Goal: Check status: Check status

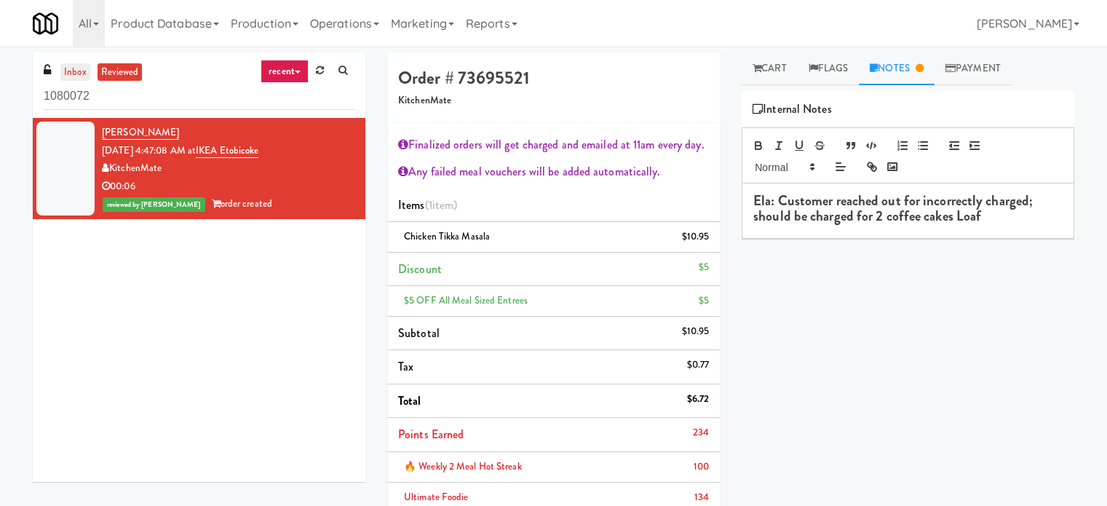
click at [81, 68] on link "inbox" at bounding box center [75, 72] width 30 height 18
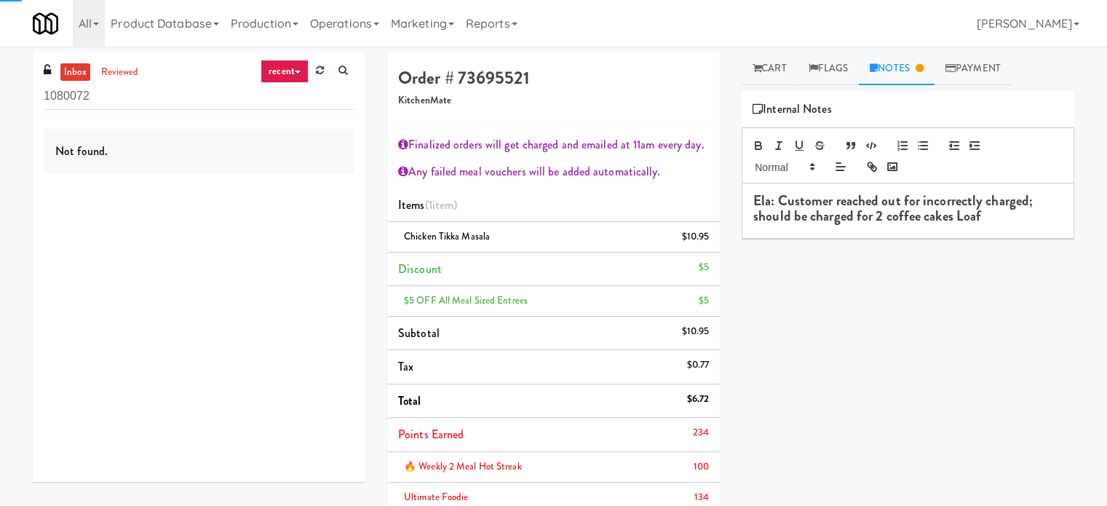
click at [272, 72] on link "recent" at bounding box center [284, 71] width 48 height 23
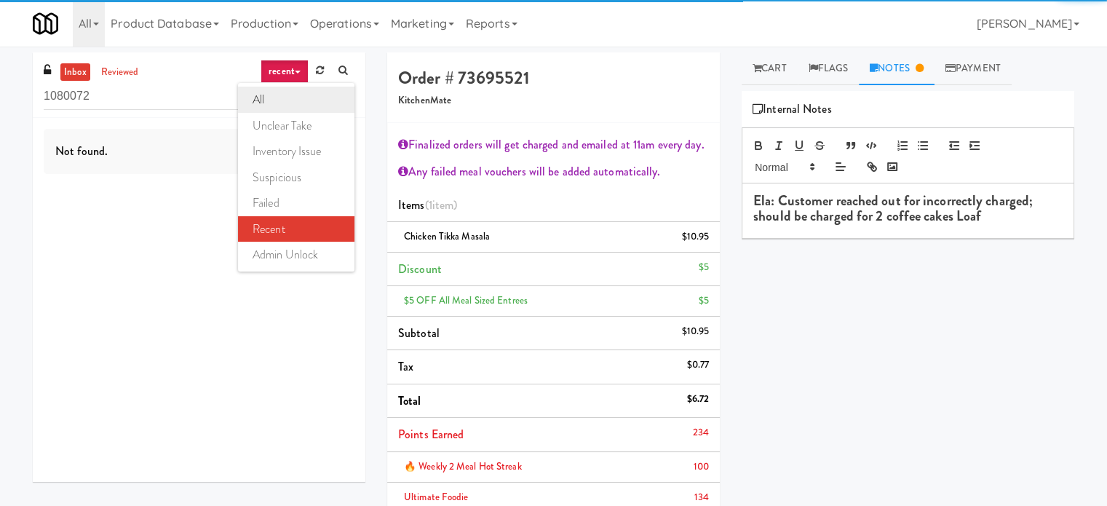
click at [273, 95] on link "all" at bounding box center [296, 100] width 116 height 26
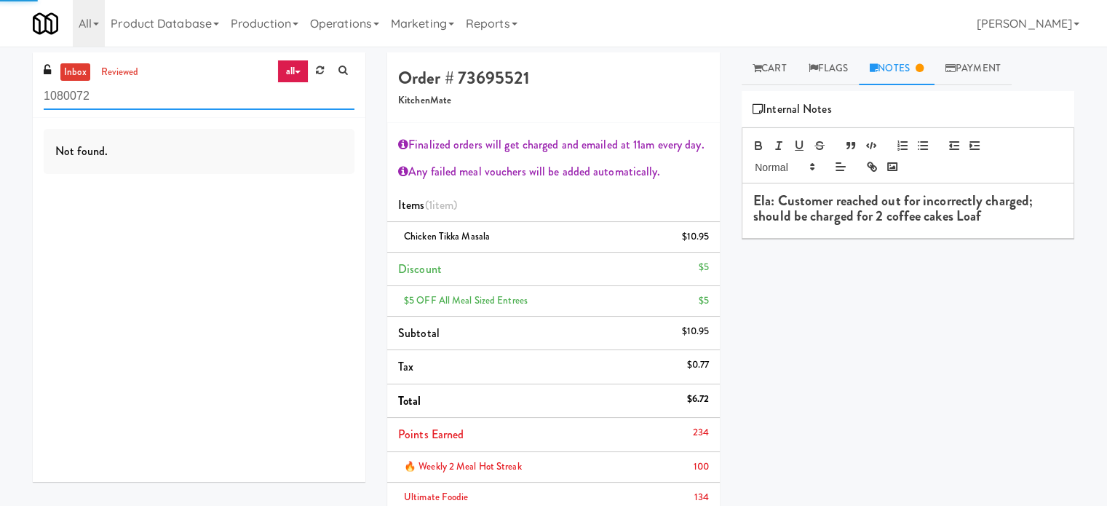
click at [148, 91] on input "1080072" at bounding box center [199, 96] width 311 height 27
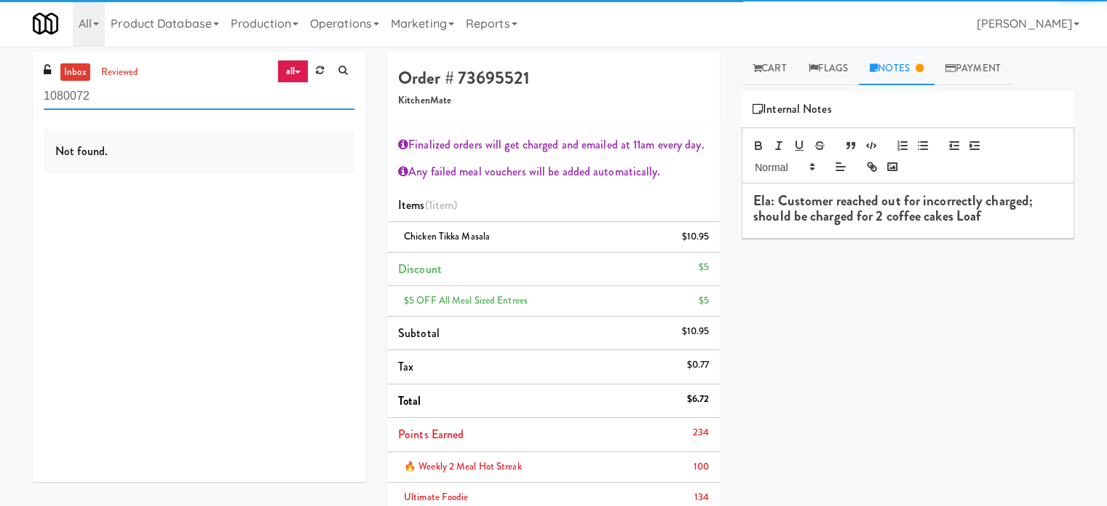
click at [151, 95] on input "1080072" at bounding box center [199, 96] width 311 height 27
drag, startPoint x: 151, startPoint y: 100, endPoint x: 151, endPoint y: 78, distance: 22.6
click at [151, 92] on input "1080072" at bounding box center [199, 96] width 311 height 27
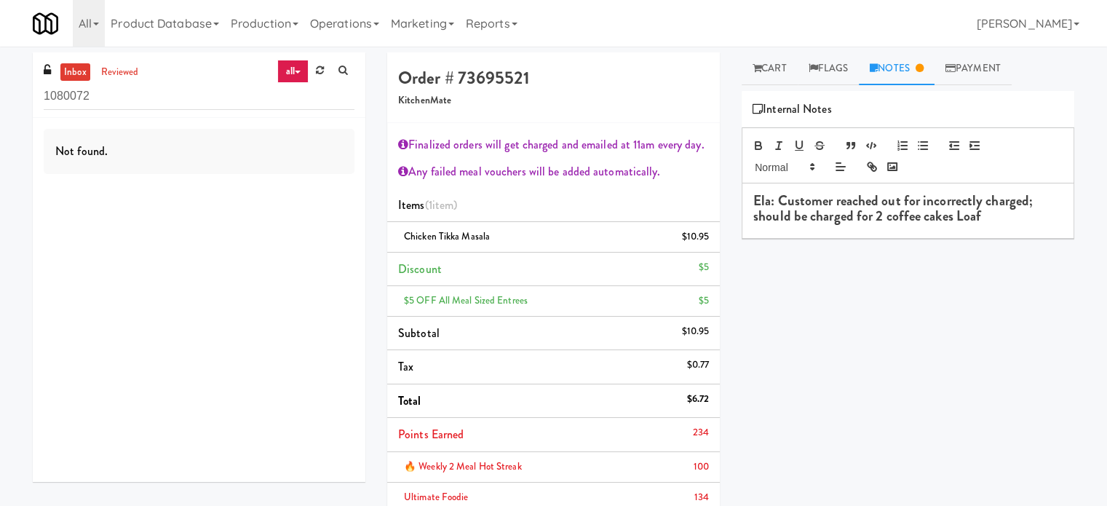
click at [151, 78] on div "inbox reviewed all all unclear take inventory issue suspicious failed recent ad…" at bounding box center [199, 84] width 333 height 65
click at [150, 78] on div "inbox reviewed all all unclear take inventory issue suspicious failed recent ad…" at bounding box center [199, 84] width 333 height 65
click at [148, 78] on div "inbox reviewed all all unclear take inventory issue suspicious failed recent ad…" at bounding box center [199, 84] width 333 height 65
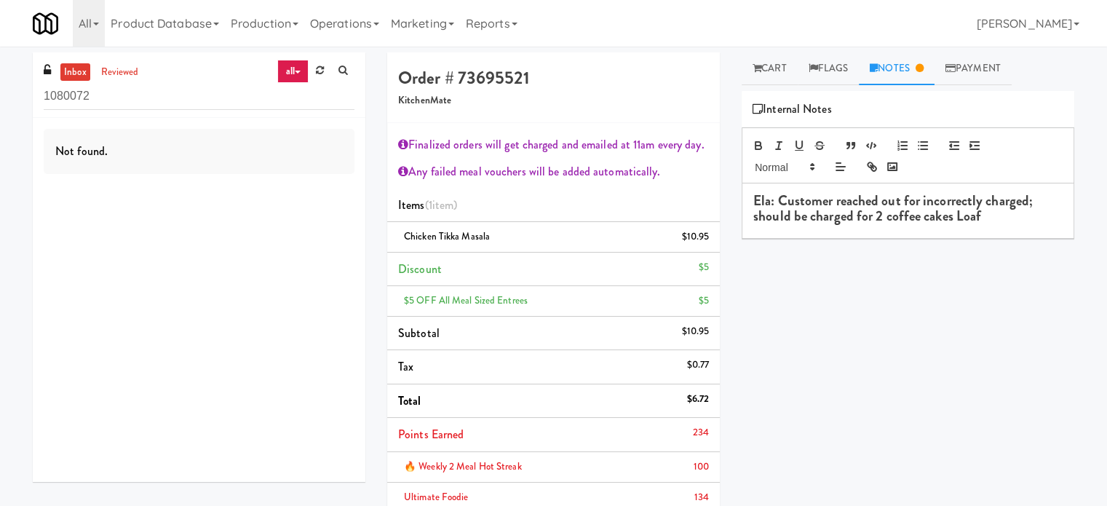
click at [148, 78] on div "inbox reviewed all all unclear take inventory issue suspicious failed recent ad…" at bounding box center [199, 84] width 333 height 65
click at [128, 119] on div "Not found." at bounding box center [199, 300] width 333 height 364
drag, startPoint x: 127, startPoint y: 111, endPoint x: 131, endPoint y: 104, distance: 7.9
click at [127, 108] on div "inbox reviewed all all unclear take inventory issue suspicious failed recent ad…" at bounding box center [199, 84] width 333 height 65
click at [131, 103] on input "1080072" at bounding box center [199, 96] width 311 height 27
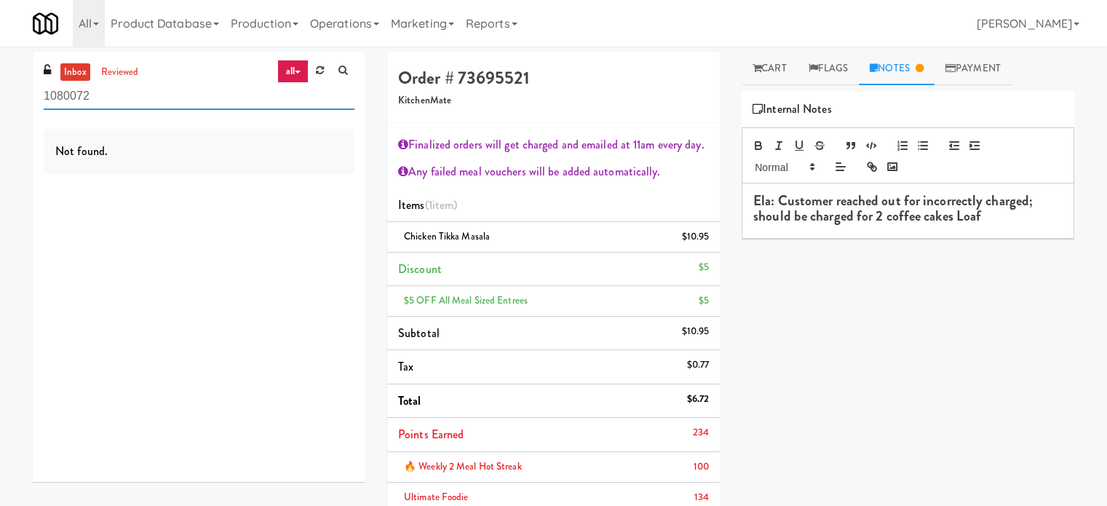
click at [131, 103] on input "1080072" at bounding box center [199, 96] width 311 height 27
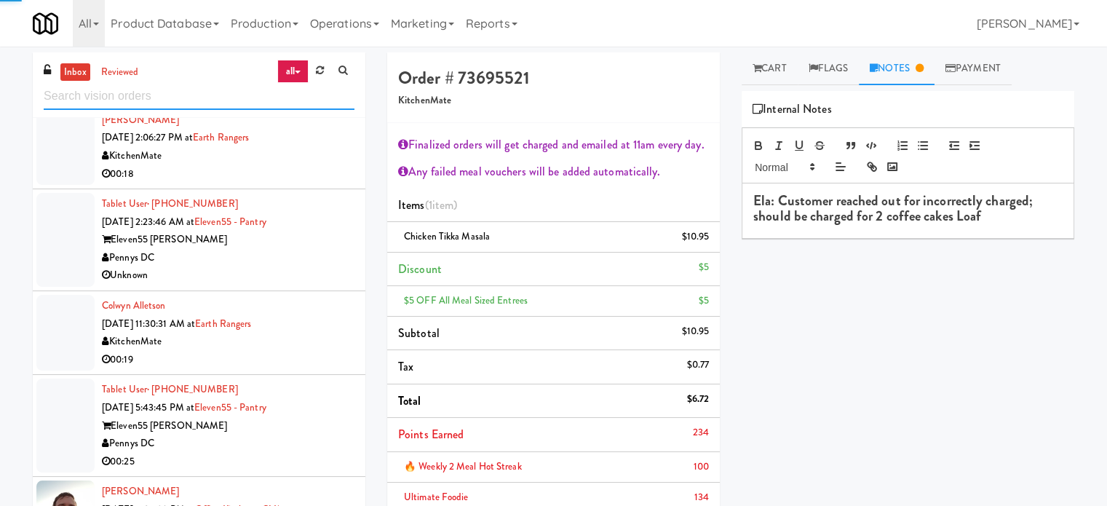
scroll to position [3060, 0]
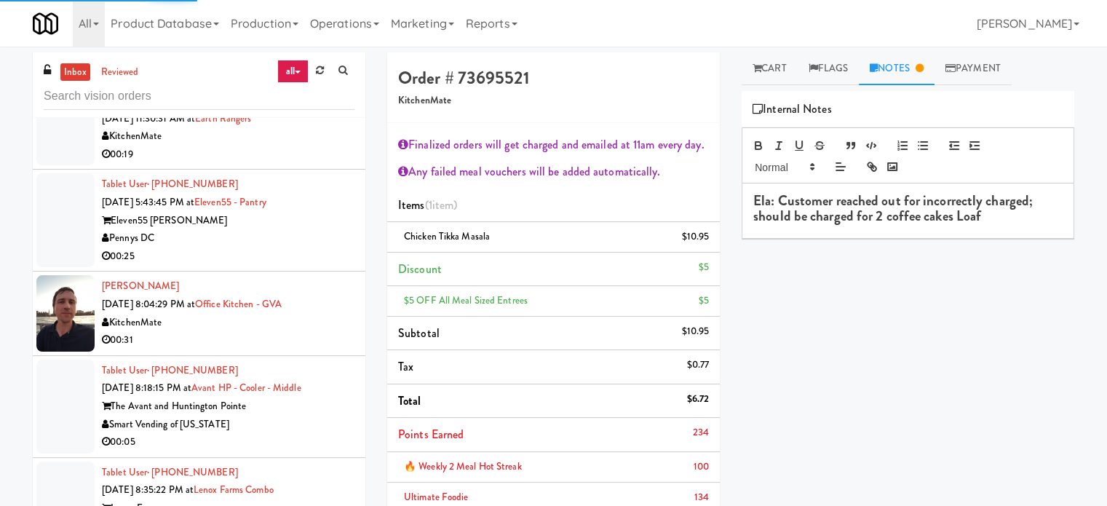
click at [327, 234] on div "Pennys DC" at bounding box center [228, 238] width 252 height 18
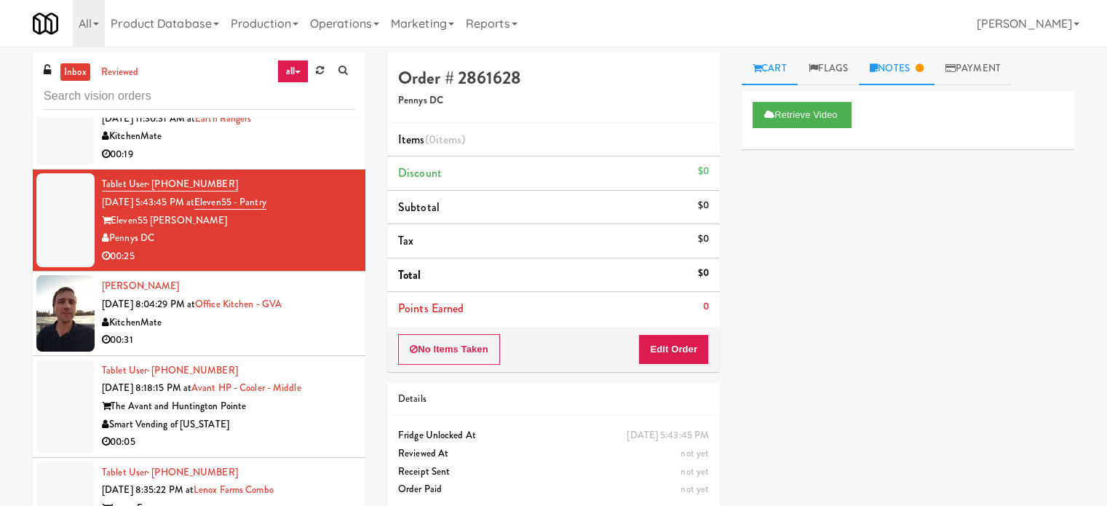
click at [907, 60] on link "Notes" at bounding box center [897, 68] width 76 height 33
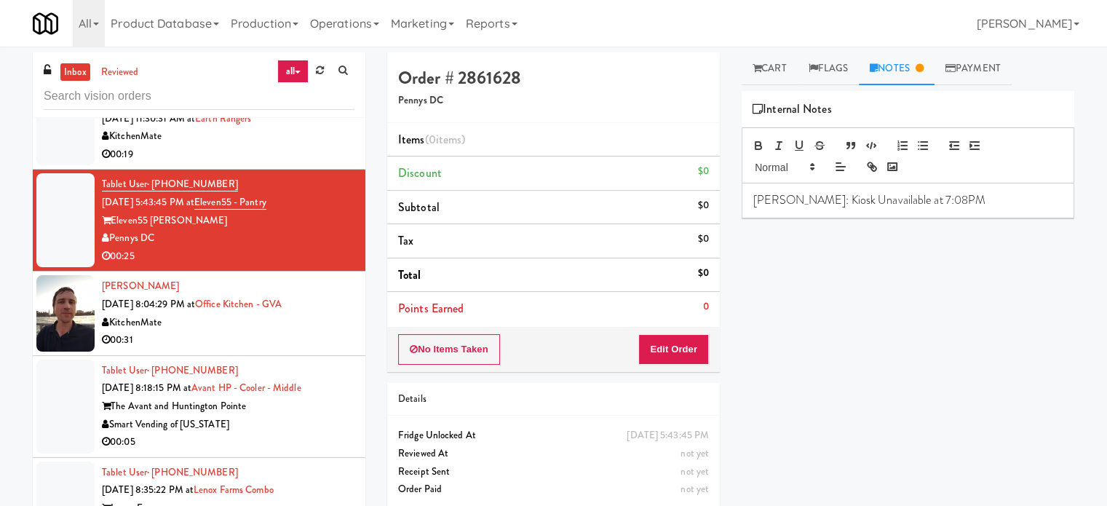
click at [330, 415] on div "Smart Vending of [US_STATE]" at bounding box center [228, 424] width 252 height 18
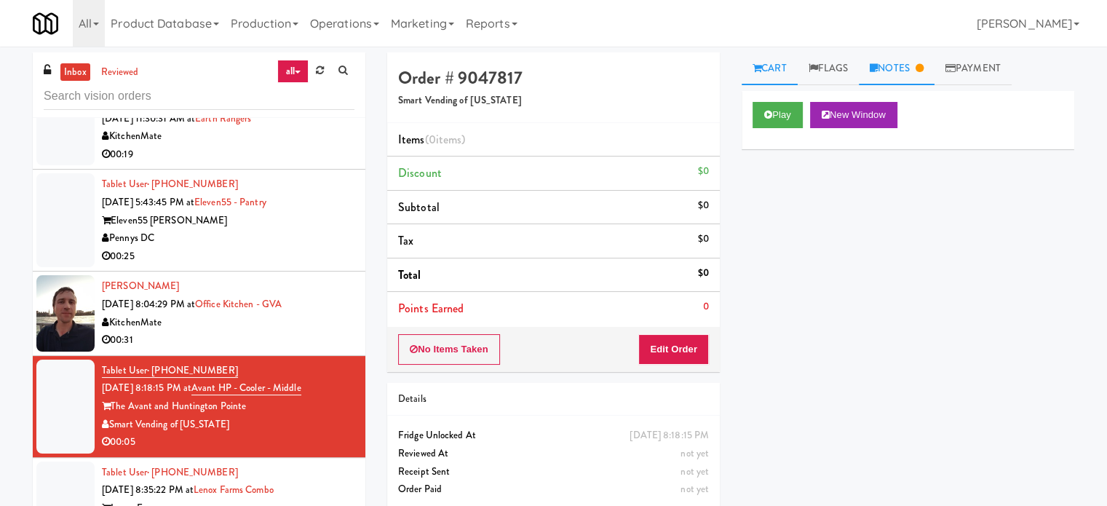
click at [906, 70] on link "Notes" at bounding box center [897, 68] width 76 height 33
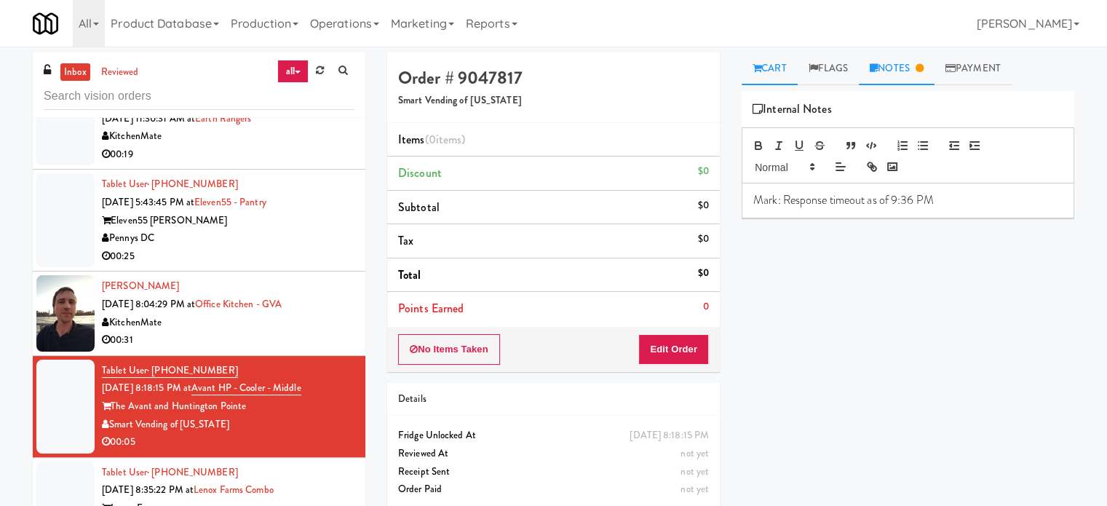
click at [765, 58] on link "Cart" at bounding box center [769, 68] width 56 height 33
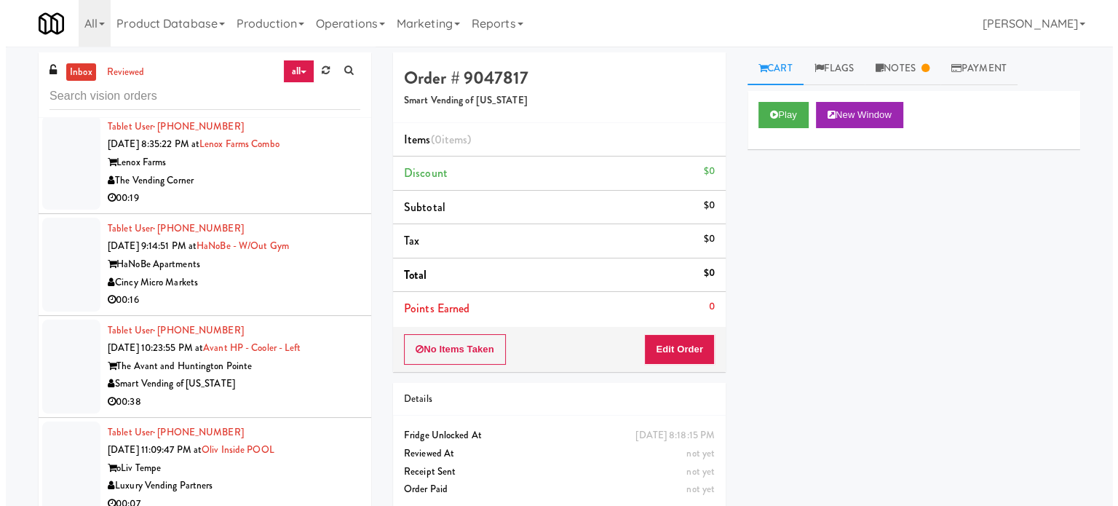
scroll to position [3423, 0]
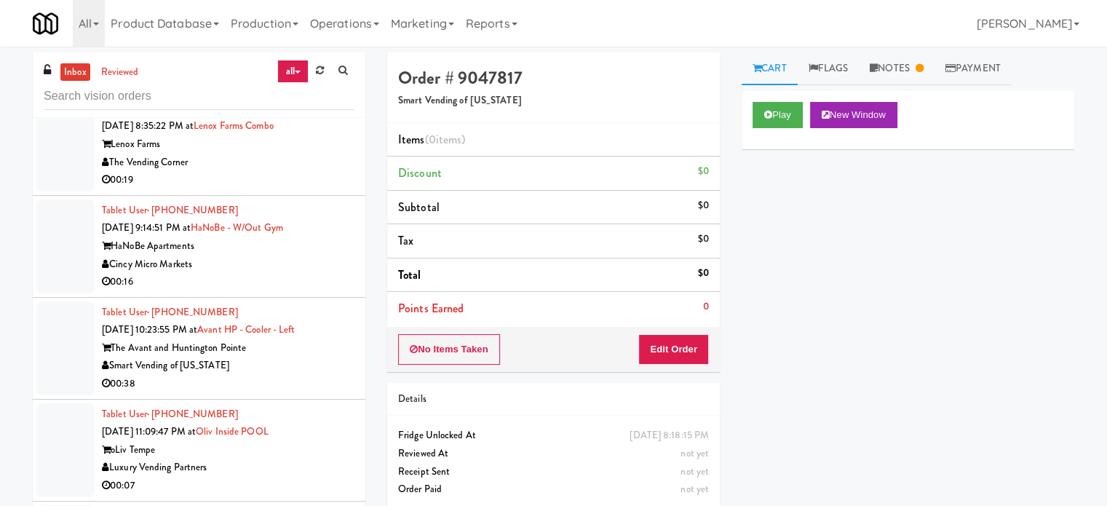
click at [316, 186] on li "Tablet User · (617) 212-6839 [DATE] 8:35:22 PM at [GEOGRAPHIC_DATA] Combo Lenox…" at bounding box center [199, 145] width 333 height 102
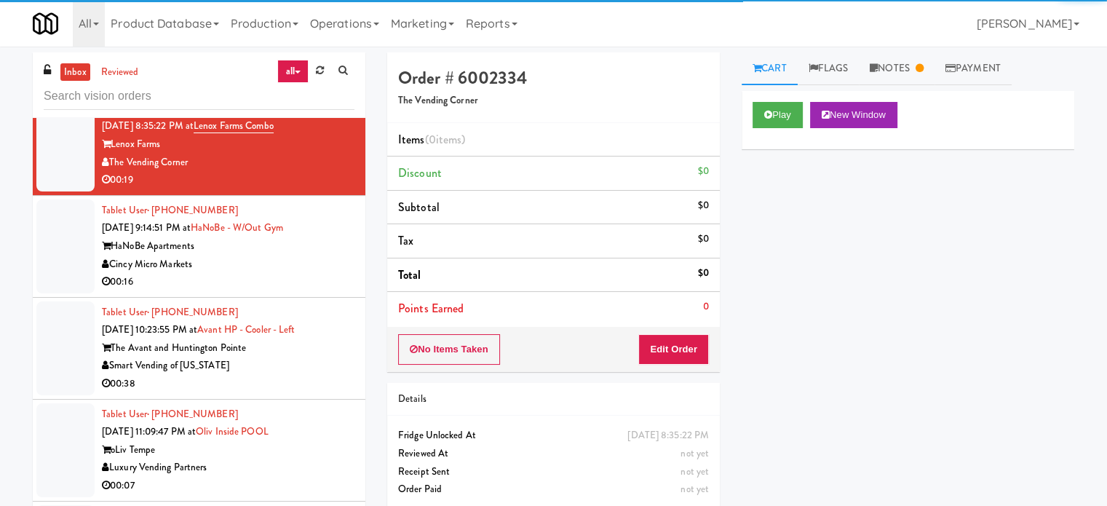
click at [305, 260] on div "Cincy Micro Markets" at bounding box center [228, 264] width 252 height 18
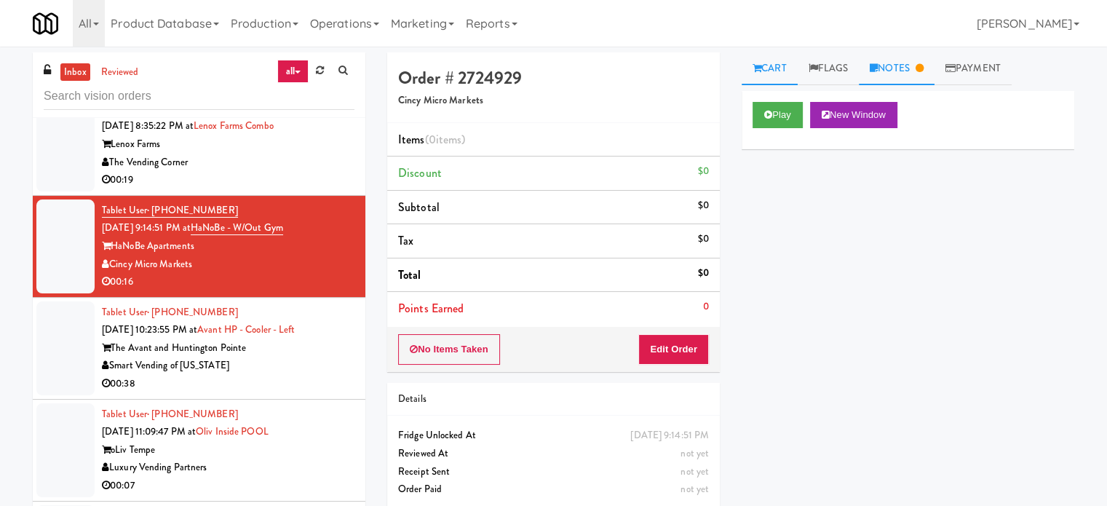
click at [906, 66] on link "Notes" at bounding box center [897, 68] width 76 height 33
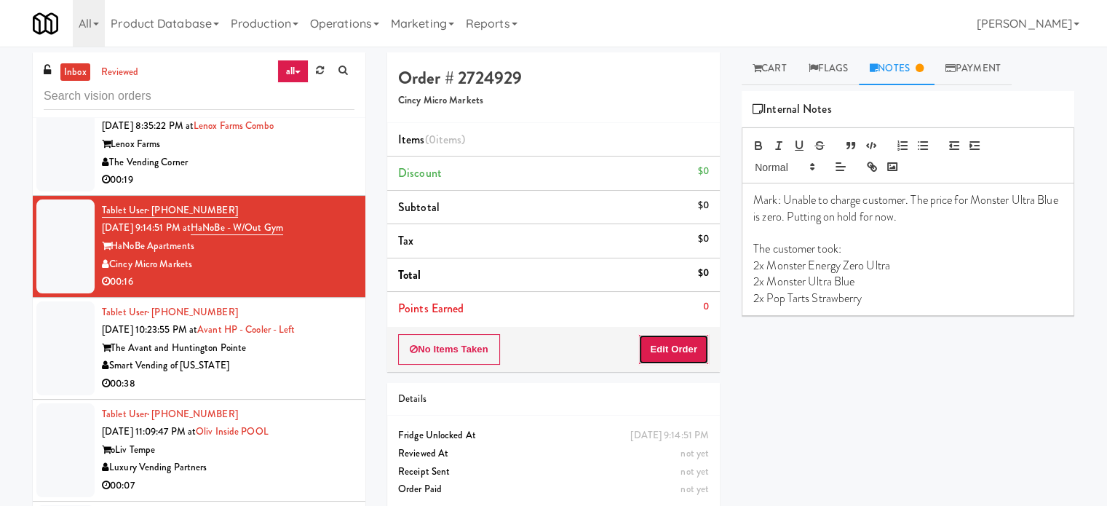
click at [689, 351] on button "Edit Order" at bounding box center [673, 349] width 71 height 31
click at [768, 63] on link "Cart" at bounding box center [769, 68] width 56 height 33
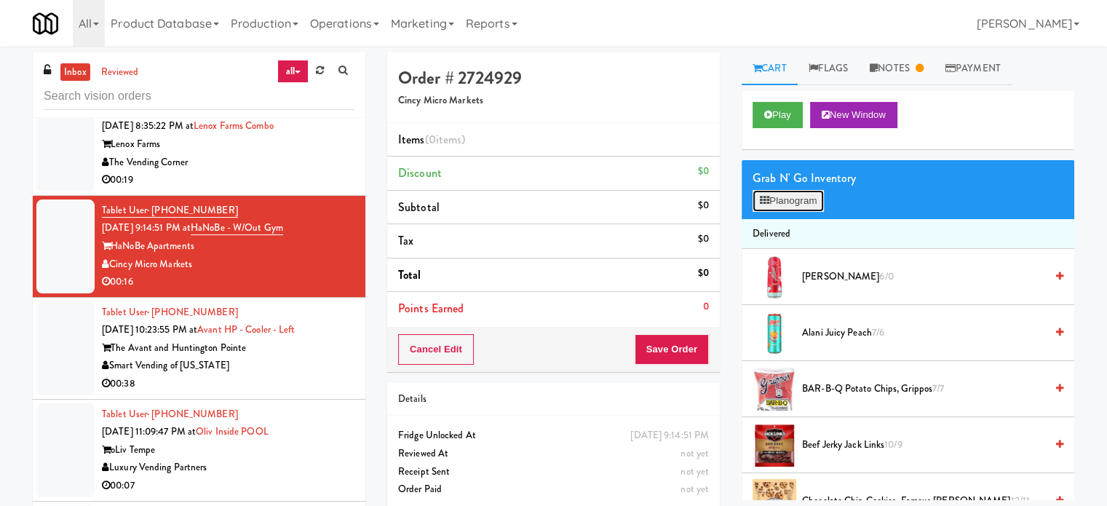
click at [778, 200] on button "Planogram" at bounding box center [787, 201] width 71 height 22
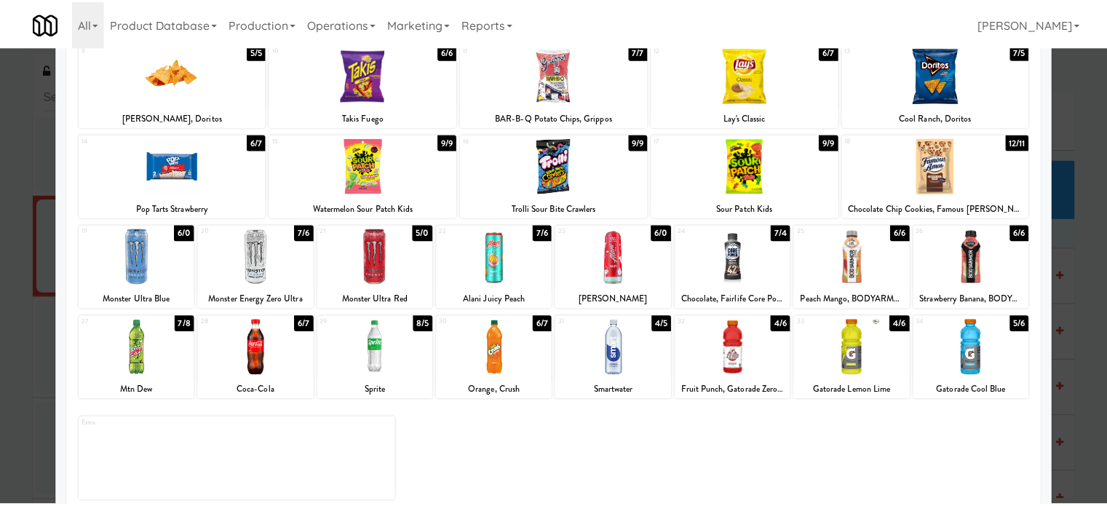
scroll to position [208, 0]
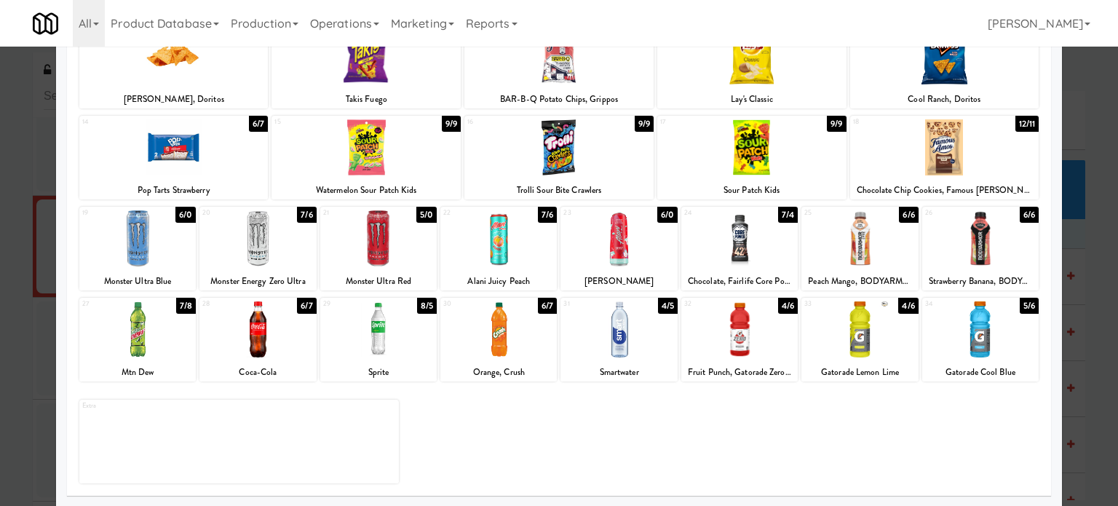
click at [425, 210] on div "5/0" at bounding box center [426, 215] width 20 height 16
click at [180, 215] on div "6/0" at bounding box center [185, 215] width 20 height 16
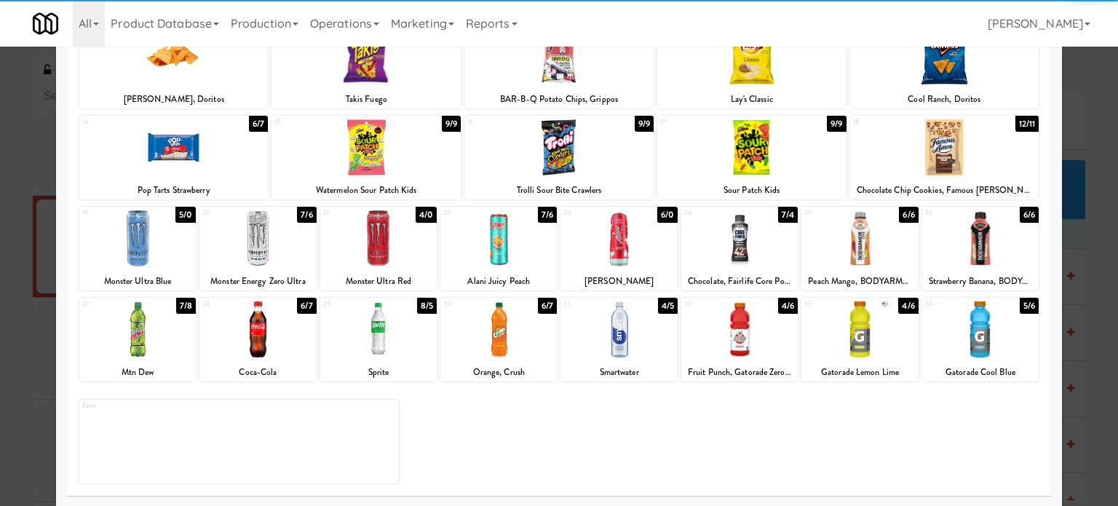
click at [308, 213] on div "7/6" at bounding box center [306, 215] width 19 height 16
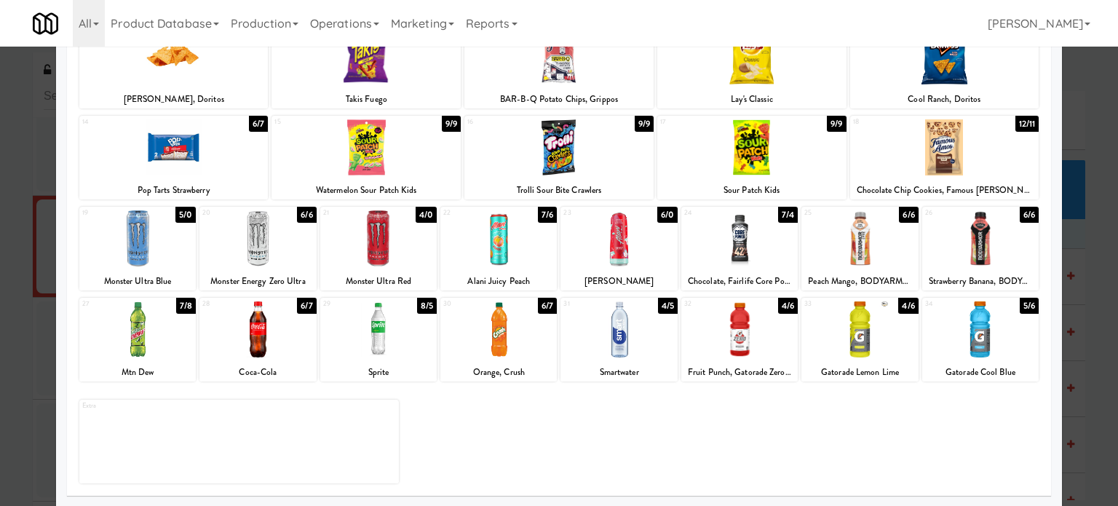
click at [1080, 272] on div at bounding box center [559, 253] width 1118 height 506
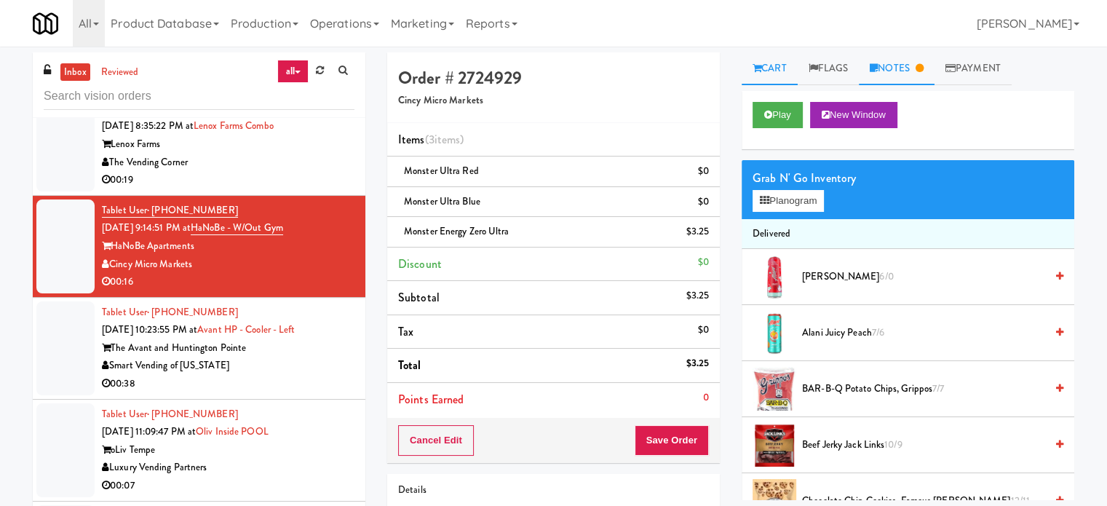
click at [914, 57] on link "Notes" at bounding box center [897, 68] width 76 height 33
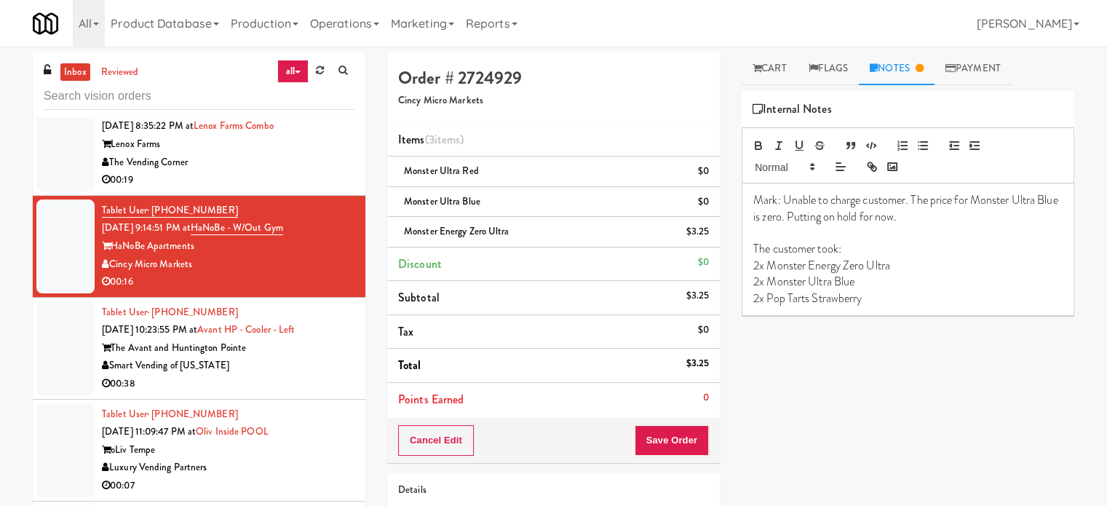
click at [905, 68] on link "Notes" at bounding box center [897, 68] width 76 height 33
click at [774, 71] on link "Cart" at bounding box center [769, 68] width 56 height 33
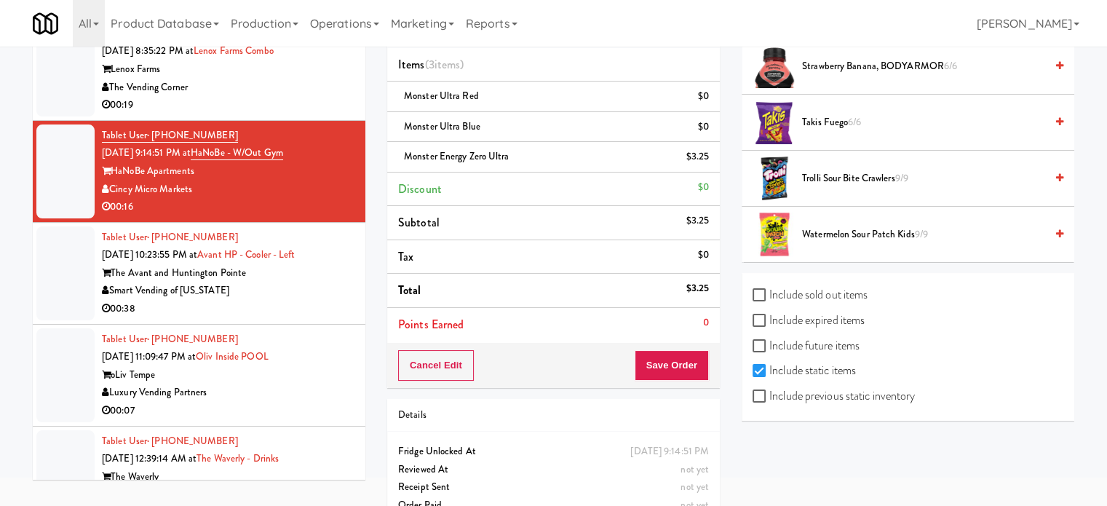
scroll to position [103, 0]
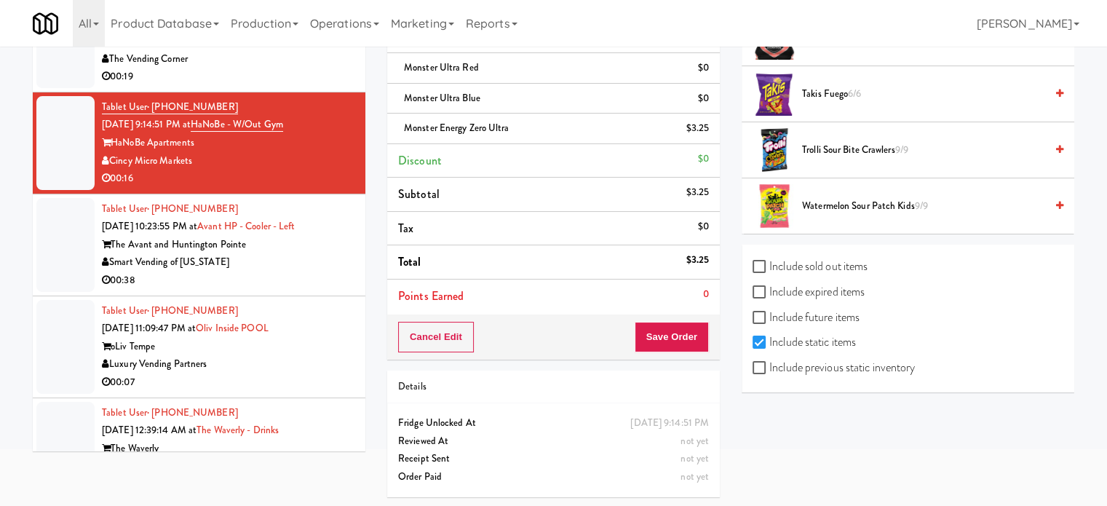
click at [763, 370] on label "Include previous static inventory" at bounding box center [833, 368] width 162 height 22
click at [763, 370] on input "Include previous static inventory" at bounding box center [760, 368] width 17 height 12
checkbox input "true"
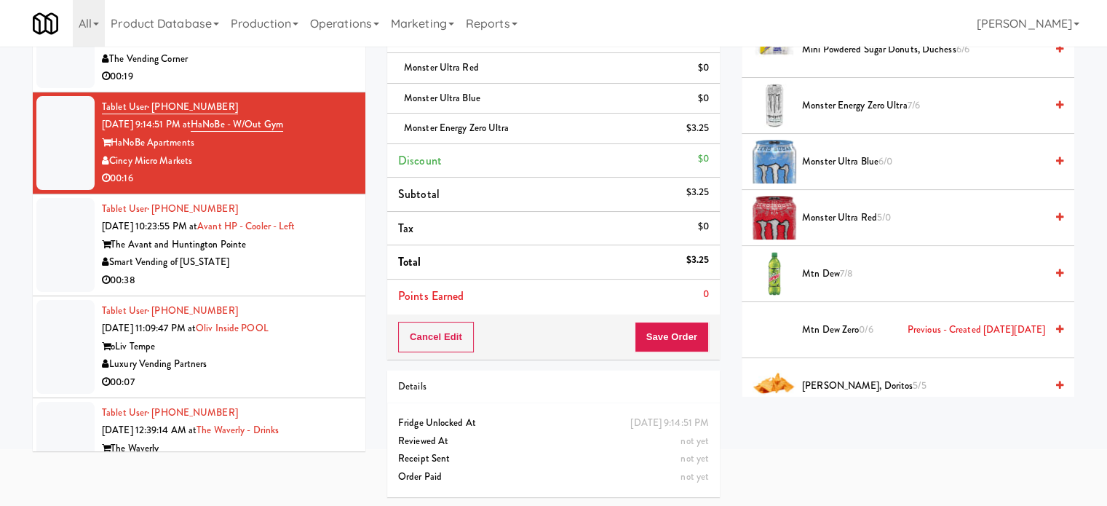
scroll to position [1662, 0]
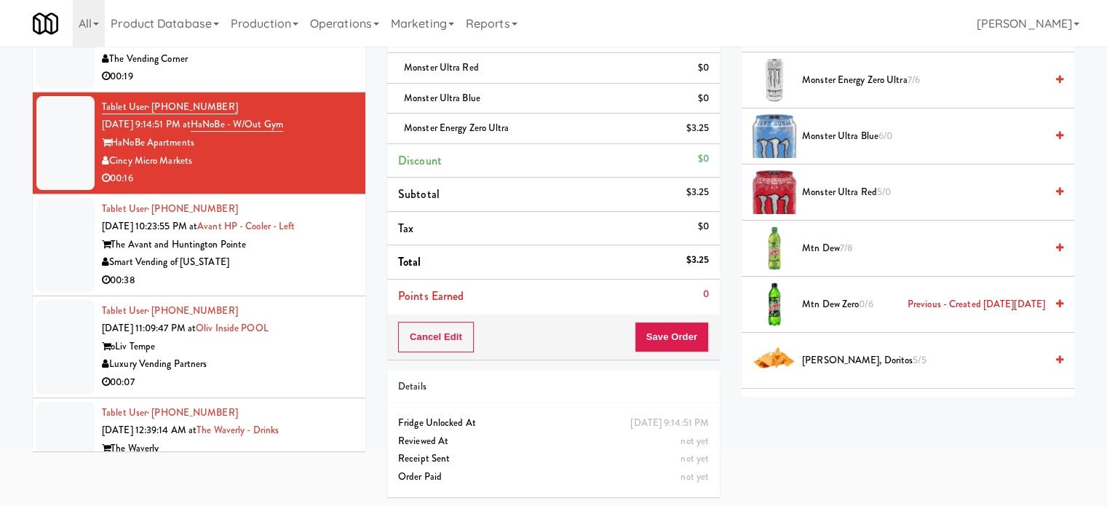
click at [883, 130] on span "6/0" at bounding box center [885, 136] width 14 height 14
click at [887, 185] on span "5/0" at bounding box center [884, 192] width 14 height 14
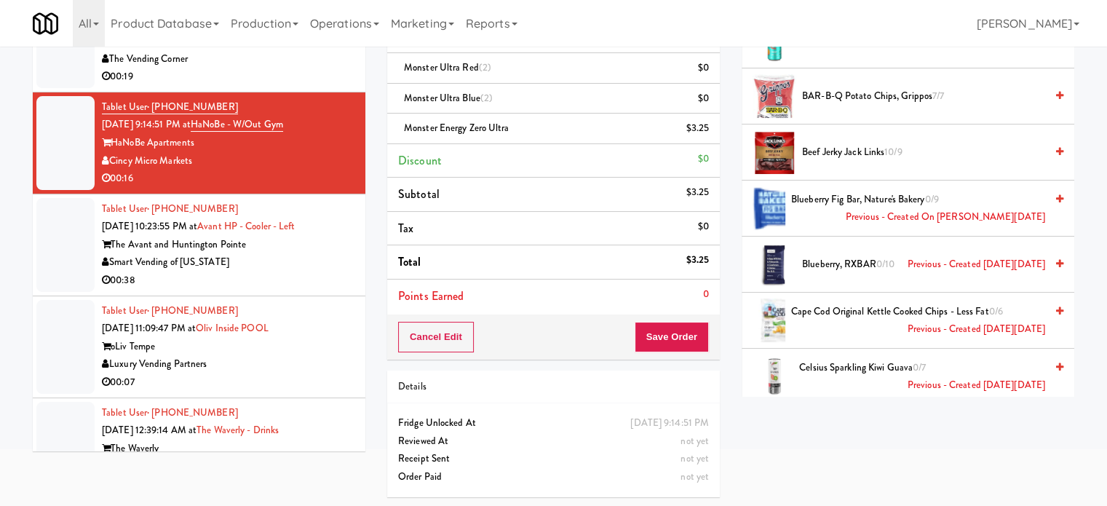
scroll to position [0, 0]
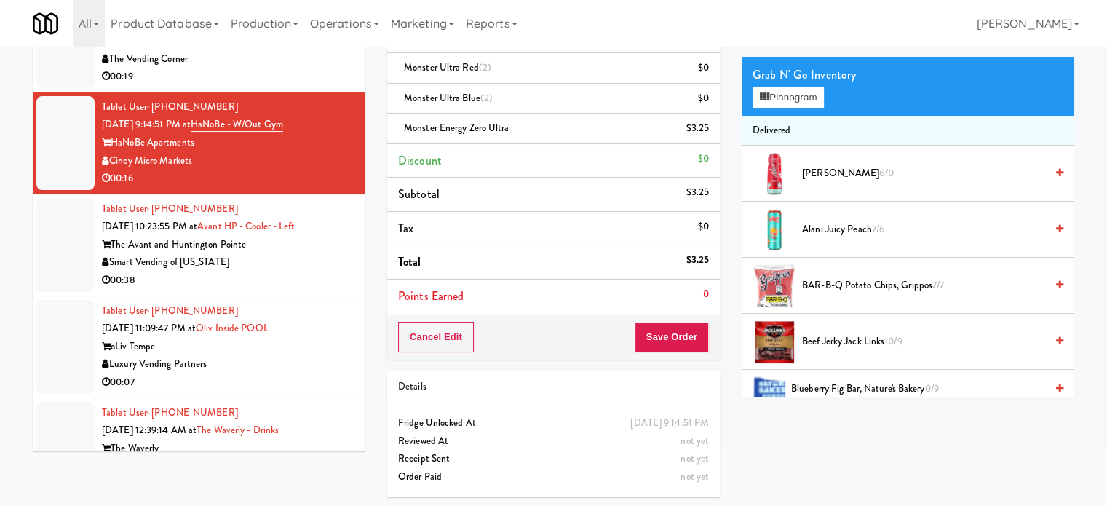
drag, startPoint x: 285, startPoint y: 267, endPoint x: 302, endPoint y: 261, distance: 17.7
click at [287, 271] on div "00:38" at bounding box center [228, 280] width 252 height 18
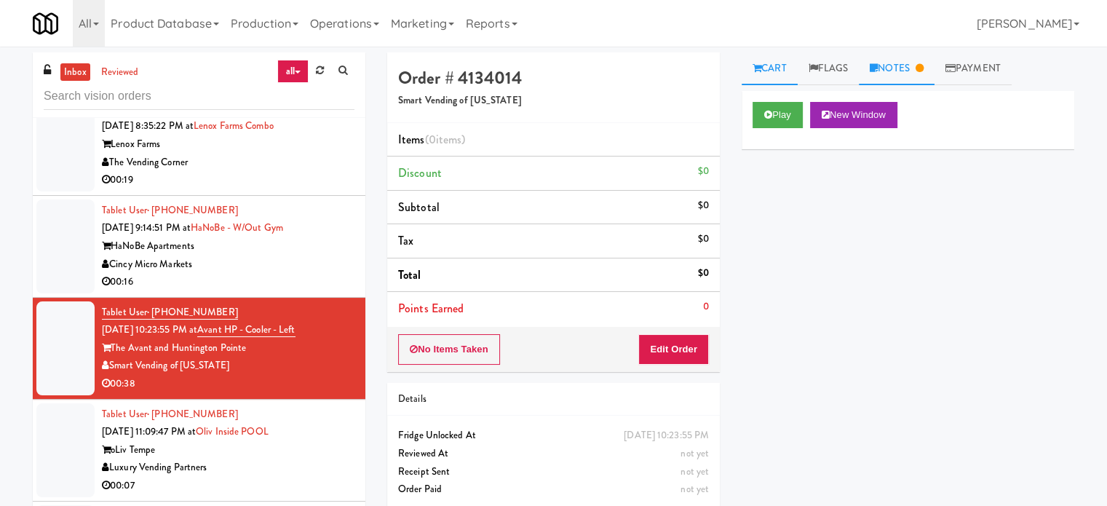
click at [913, 74] on link "Notes" at bounding box center [897, 68] width 76 height 33
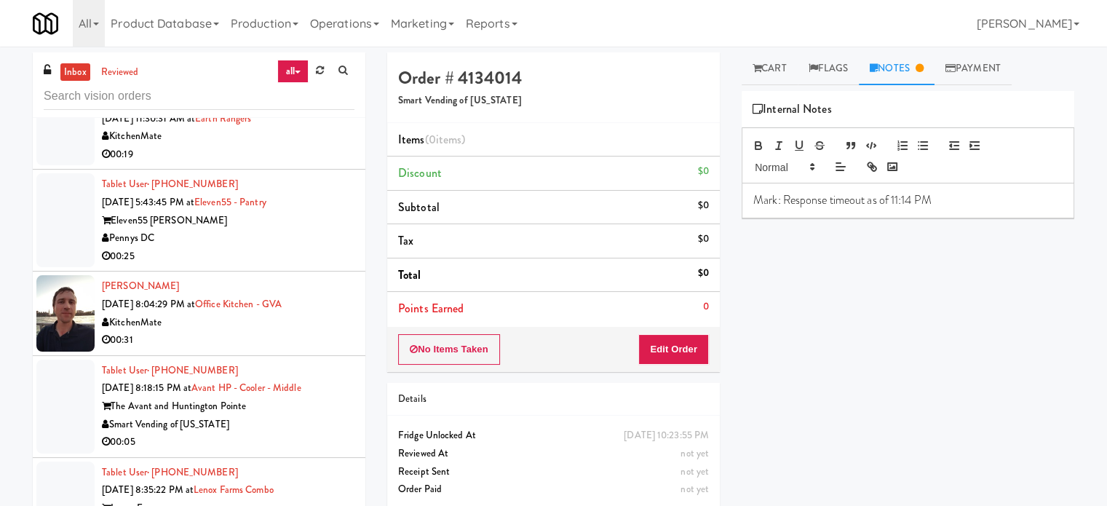
scroll to position [2332, 0]
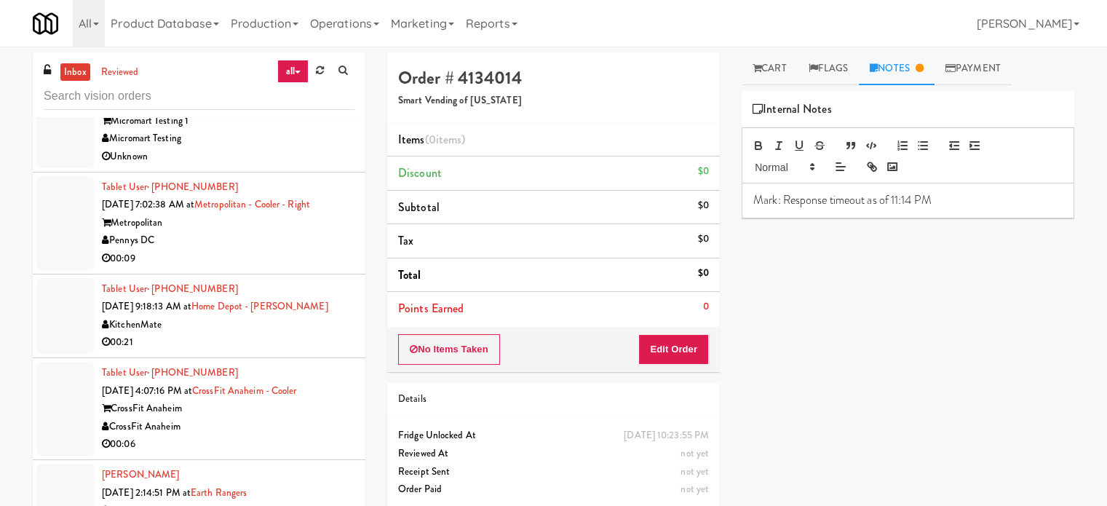
click at [298, 413] on div "CrossFit Anaheim" at bounding box center [228, 408] width 252 height 18
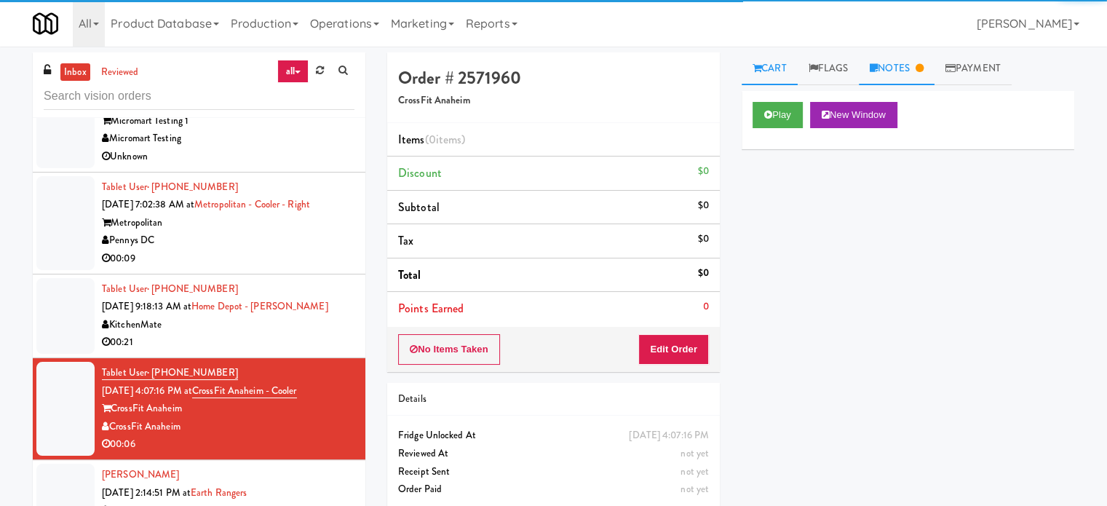
click at [907, 69] on link "Notes" at bounding box center [897, 68] width 76 height 33
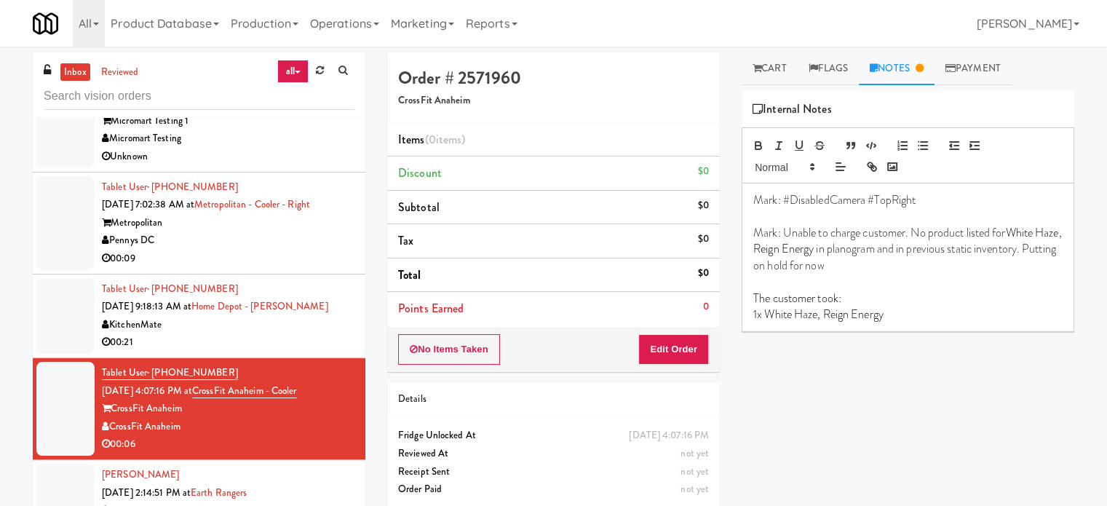
scroll to position [2696, 0]
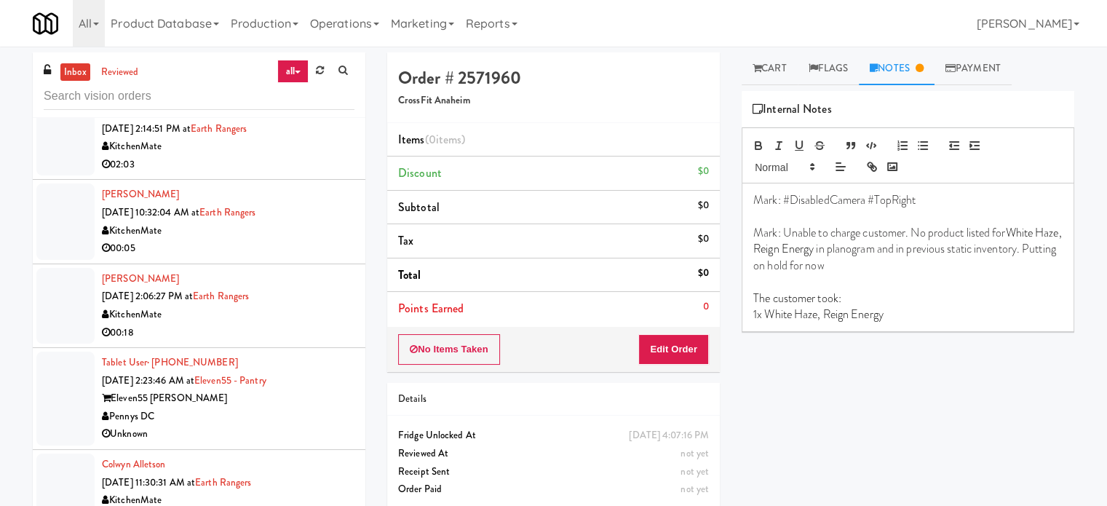
click at [320, 162] on div "02:03" at bounding box center [228, 165] width 252 height 18
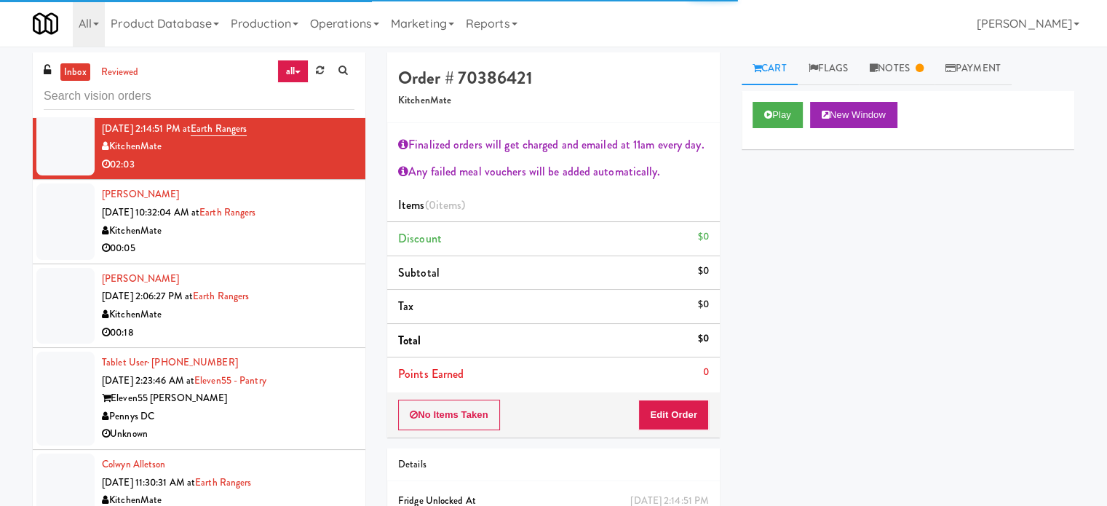
click at [324, 200] on div "[PERSON_NAME] [DATE] 10:32:04 AM at Earth Rangers KitchenMate 00:05" at bounding box center [228, 221] width 252 height 71
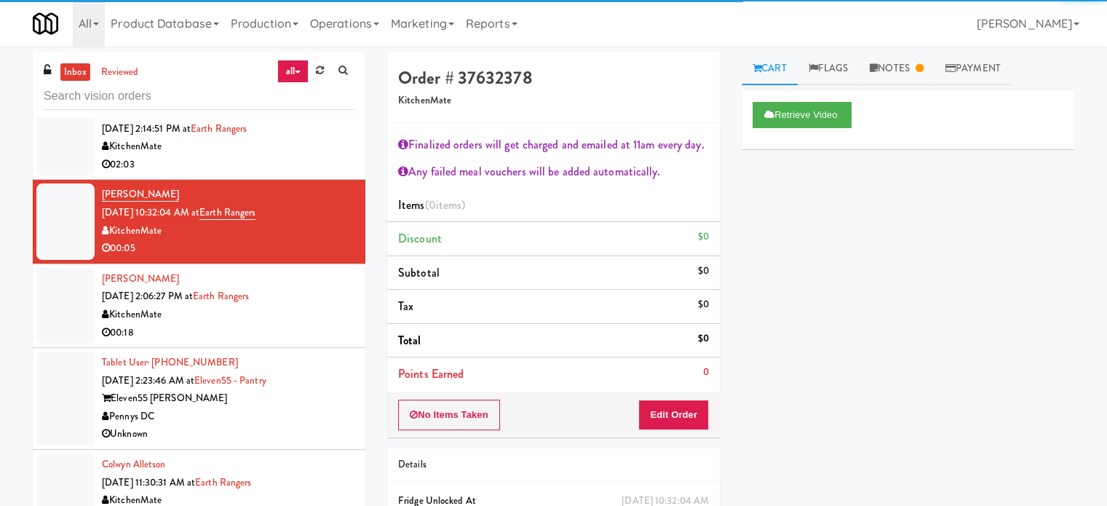
click at [327, 287] on div "[PERSON_NAME] [DATE] 2:06:27 PM at Earth Rangers KitchenMate 00:18" at bounding box center [228, 305] width 252 height 71
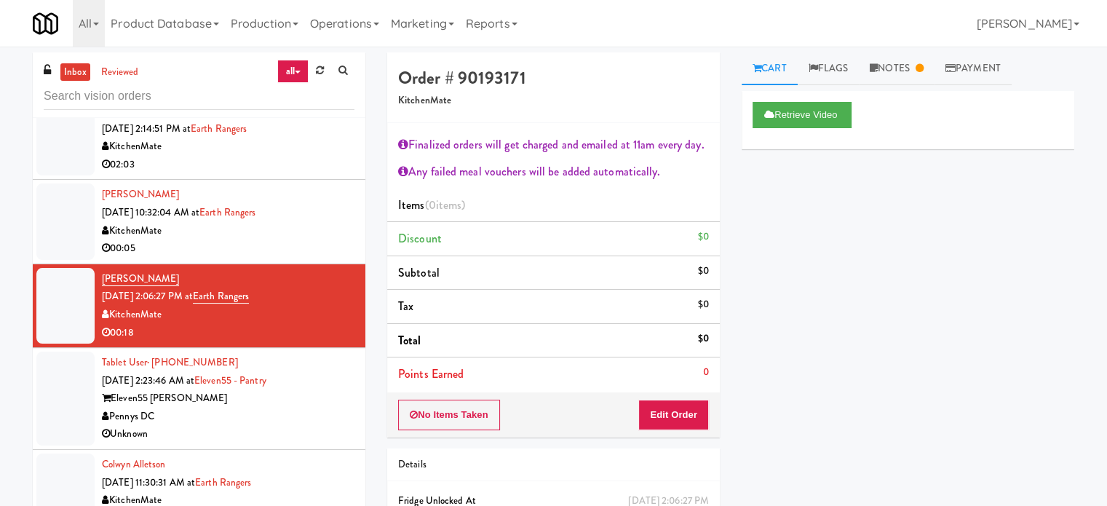
click at [317, 410] on div "Pennys DC" at bounding box center [228, 416] width 252 height 18
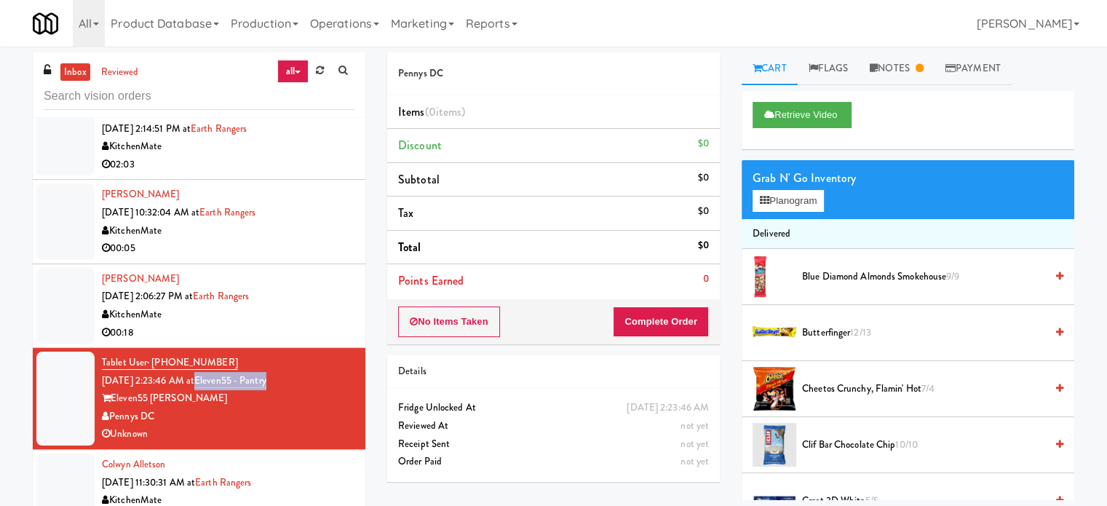
drag, startPoint x: 303, startPoint y: 375, endPoint x: 218, endPoint y: 378, distance: 85.2
click at [218, 378] on div "Tablet User · (240) 781-9998 [DATE] 2:23:46 AM at Eleven55 - Pantry Eleven55 [P…" at bounding box center [228, 398] width 252 height 89
copy link "Eleven55 - Pantry"
